Goal: Find specific page/section: Find specific page/section

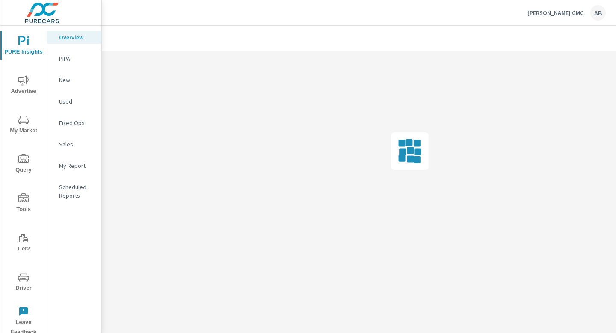
click at [22, 280] on icon "nav menu" at bounding box center [23, 277] width 10 height 10
click at [24, 280] on icon "nav menu" at bounding box center [23, 277] width 10 height 10
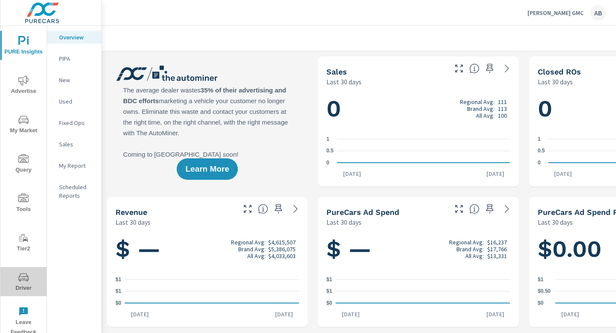
click at [24, 275] on icon "nav menu" at bounding box center [23, 277] width 10 height 10
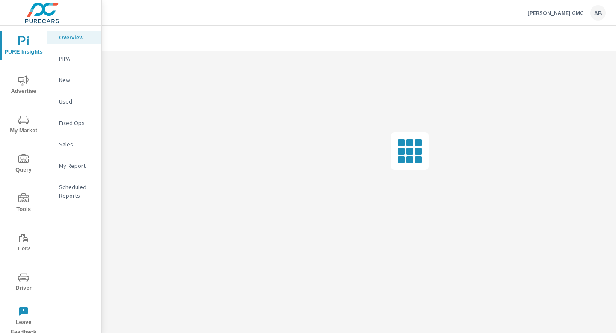
click at [24, 281] on icon "nav menu" at bounding box center [23, 277] width 10 height 10
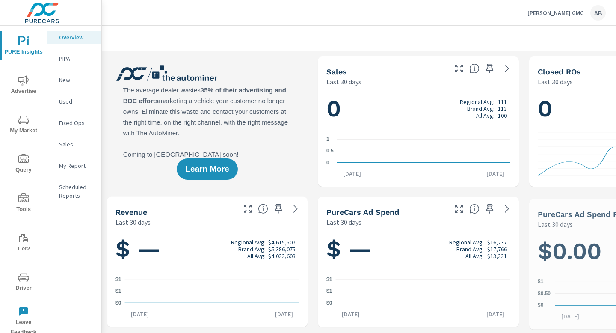
scroll to position [0, 0]
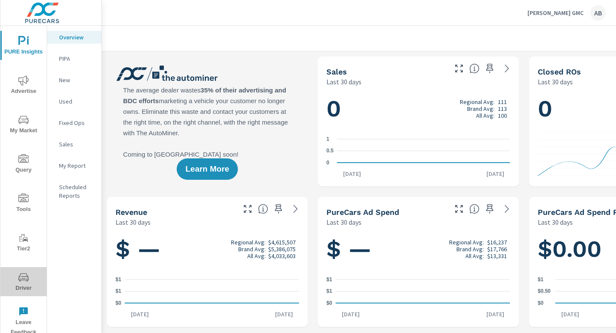
click at [27, 280] on icon "nav menu" at bounding box center [23, 277] width 10 height 10
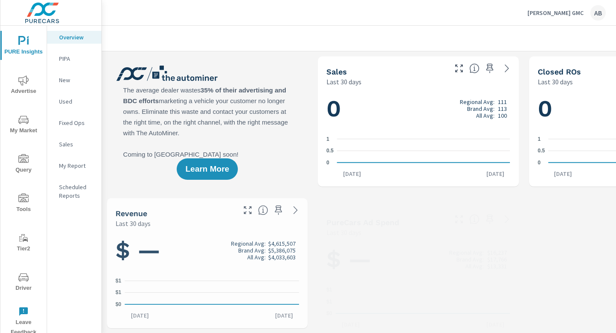
scroll to position [0, 0]
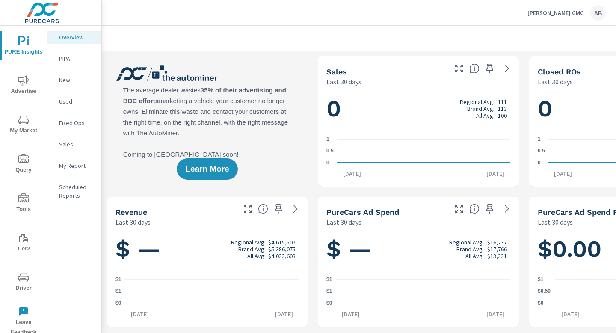
click at [23, 283] on span "Driver" at bounding box center [23, 282] width 41 height 21
